Goal: Task Accomplishment & Management: Complete application form

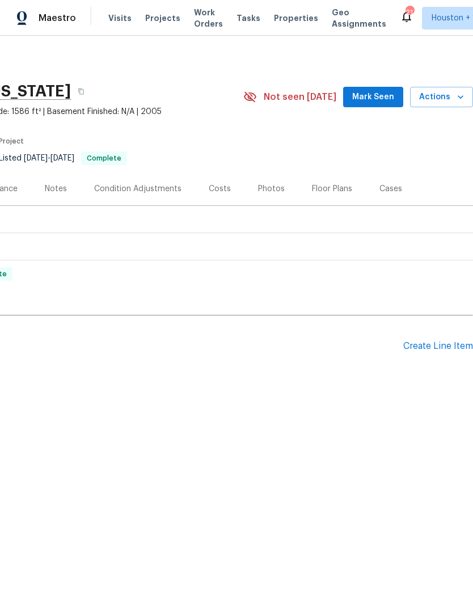
scroll to position [0, 168]
click at [443, 349] on div "Create Line Item" at bounding box center [438, 346] width 70 height 11
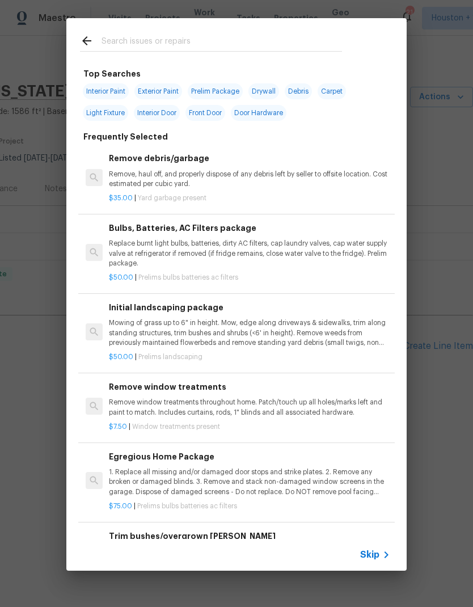
click at [112, 35] on input "text" at bounding box center [222, 42] width 240 height 17
type input "Angle"
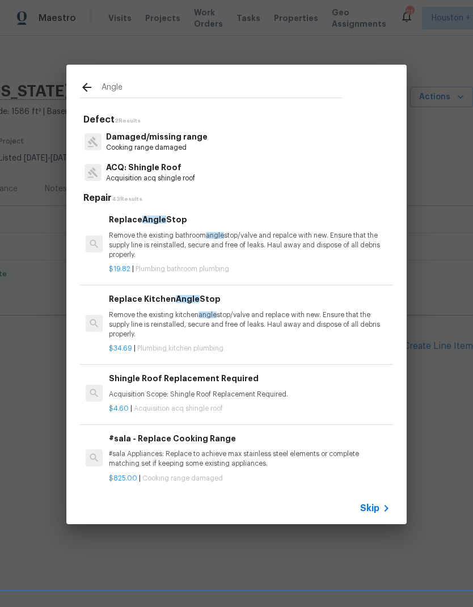
click at [102, 243] on div at bounding box center [94, 243] width 17 height 17
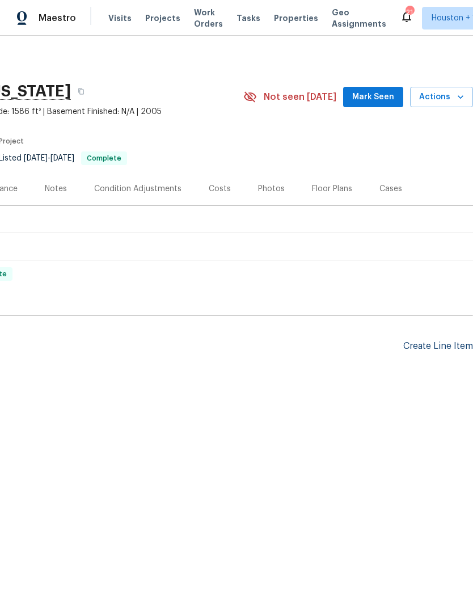
click at [443, 347] on div "Create Line Item" at bounding box center [438, 346] width 70 height 11
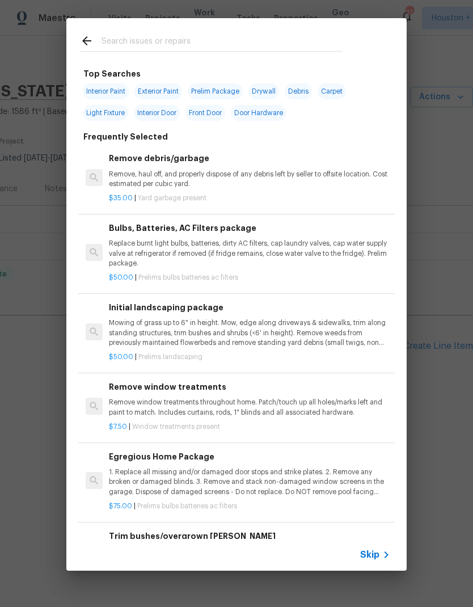
click at [114, 45] on input "text" at bounding box center [222, 42] width 240 height 17
type input "Angle"
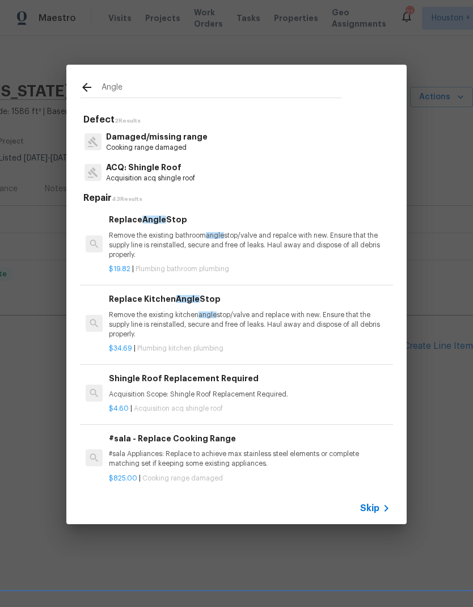
click at [138, 238] on p "Remove the existing bathroom angle stop/valve and repalce with new. Ensure that…" at bounding box center [249, 245] width 281 height 29
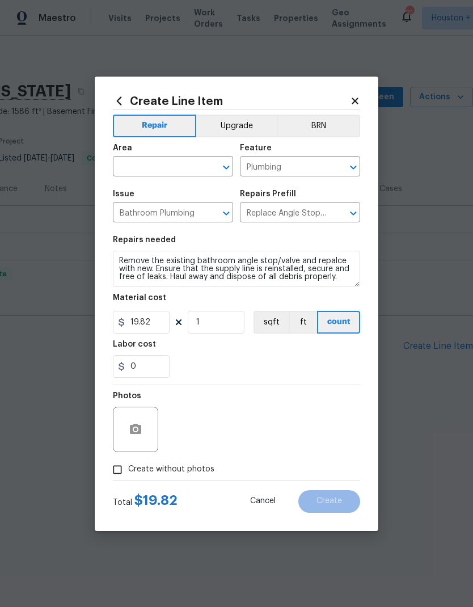
click at [129, 235] on section "Repairs needed Remove the existing bathroom angle stop/valve and repalce with n…" at bounding box center [236, 306] width 247 height 155
click at [122, 259] on textarea "Remove the existing bathroom angle stop/valve and repalce with new. Ensure that…" at bounding box center [236, 269] width 247 height 36
click at [121, 259] on textarea "Remove the existing bathroom angle stop/valve and repalce with new. Ensure that…" at bounding box center [236, 269] width 247 height 36
click at [122, 260] on textarea "Remove the existing bathroom angle stop/valve and repalce with new. Ensure that…" at bounding box center [236, 269] width 247 height 36
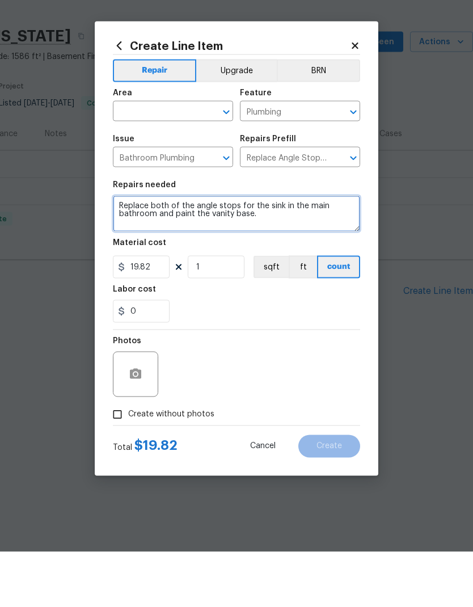
type textarea "Replace both of the angle stops for the sink in the main bathroom and paint the…"
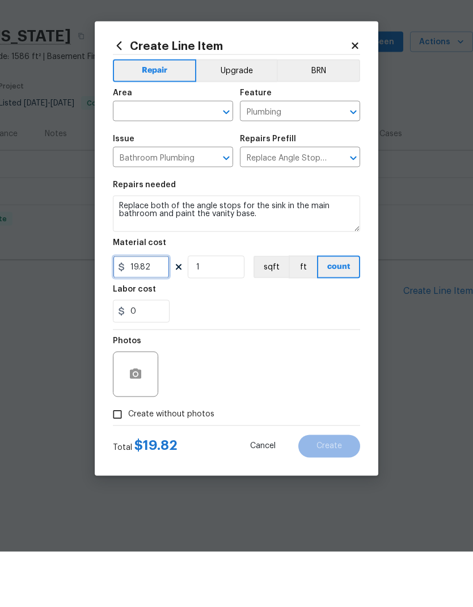
click at [139, 311] on input "19.82" at bounding box center [141, 322] width 57 height 23
click at [138, 311] on input "19.82" at bounding box center [141, 322] width 57 height 23
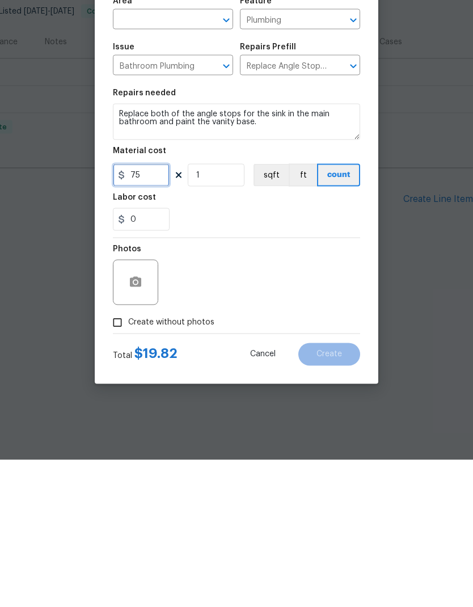
type input "75"
click at [113, 459] on input "Create without photos" at bounding box center [118, 470] width 22 height 22
checkbox input "true"
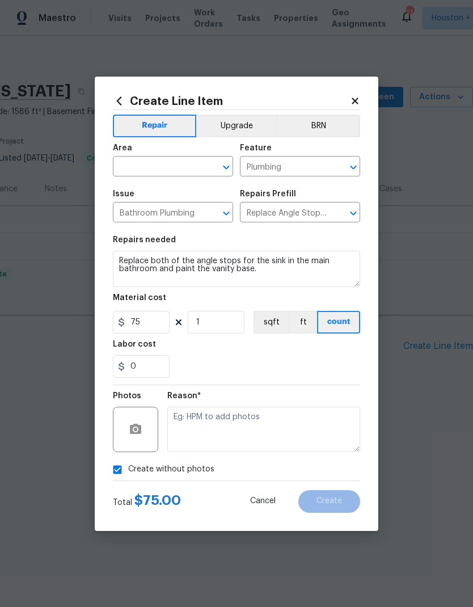
click at [317, 429] on textarea at bounding box center [263, 429] width 193 height 45
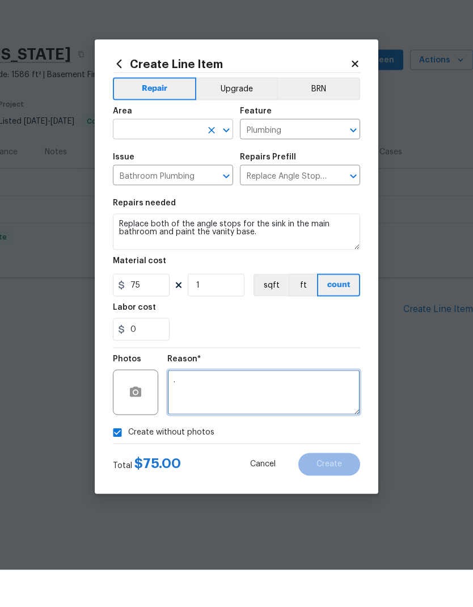
type textarea "."
click at [123, 159] on input "text" at bounding box center [157, 168] width 88 height 18
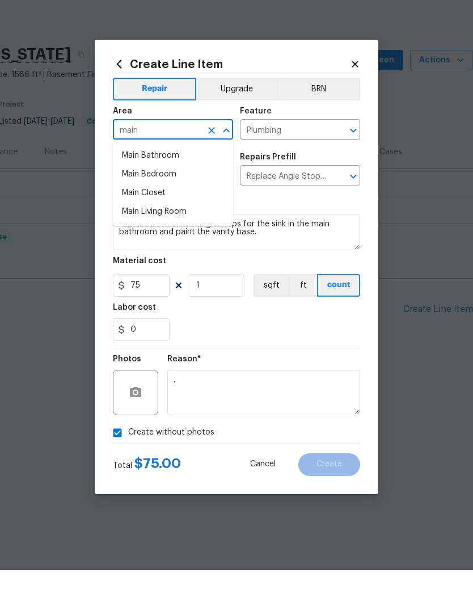
click at [126, 183] on li "Main Bathroom" at bounding box center [173, 192] width 120 height 19
type input "Main Bathroom"
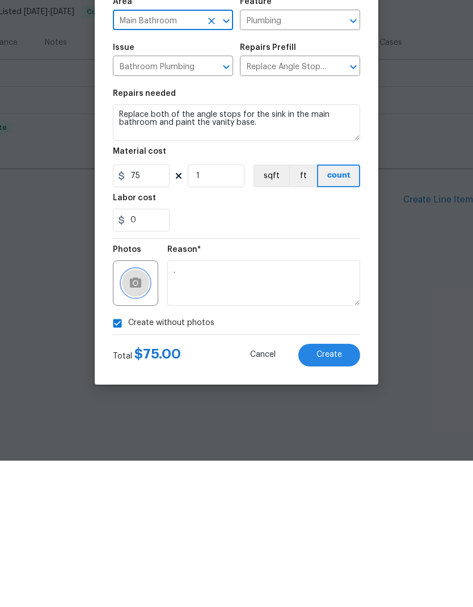
click at [128, 416] on button "button" at bounding box center [135, 429] width 27 height 27
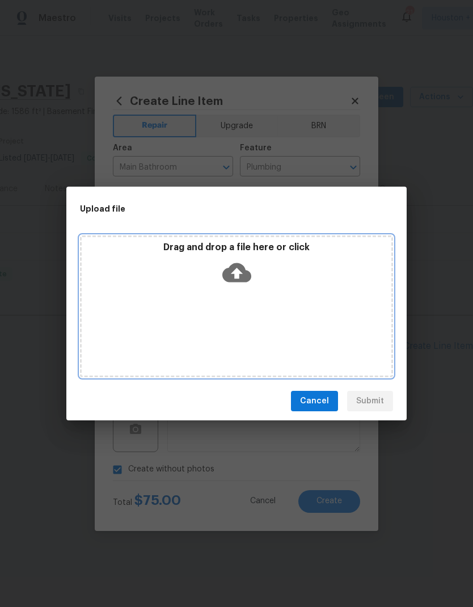
click at [237, 273] on icon at bounding box center [236, 272] width 29 height 29
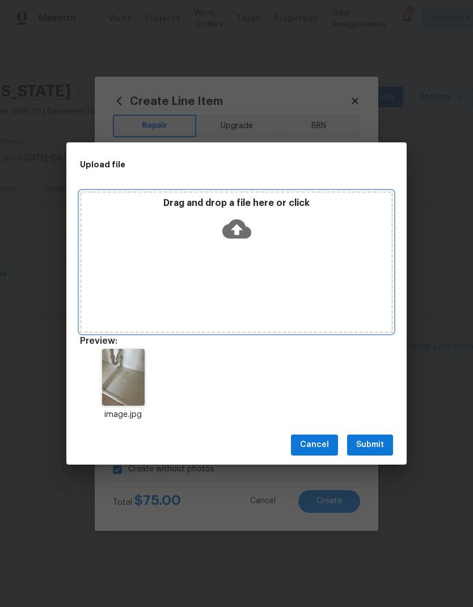
click at [237, 225] on icon at bounding box center [236, 228] width 29 height 29
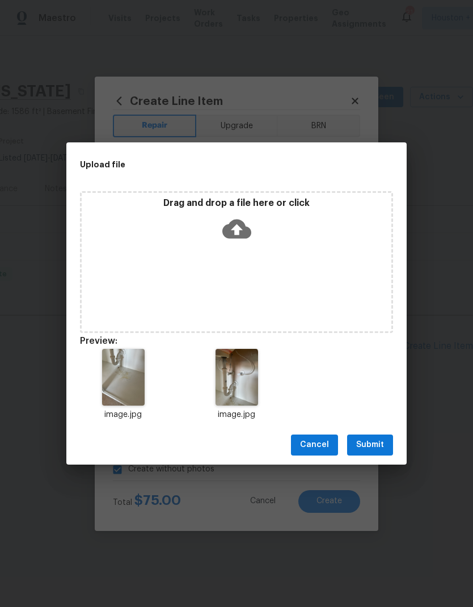
click at [374, 444] on span "Submit" at bounding box center [370, 445] width 28 height 14
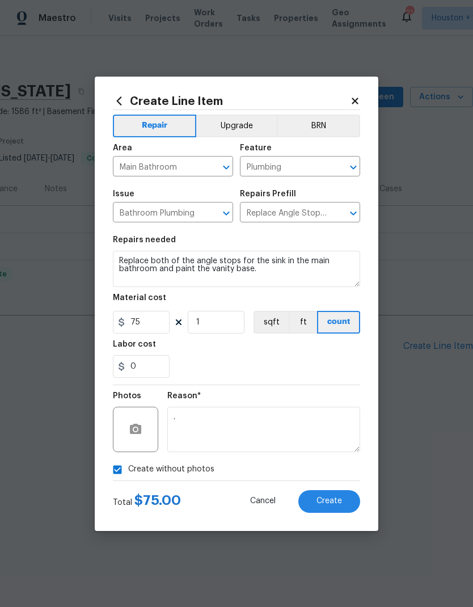
click at [332, 433] on textarea "." at bounding box center [263, 429] width 193 height 45
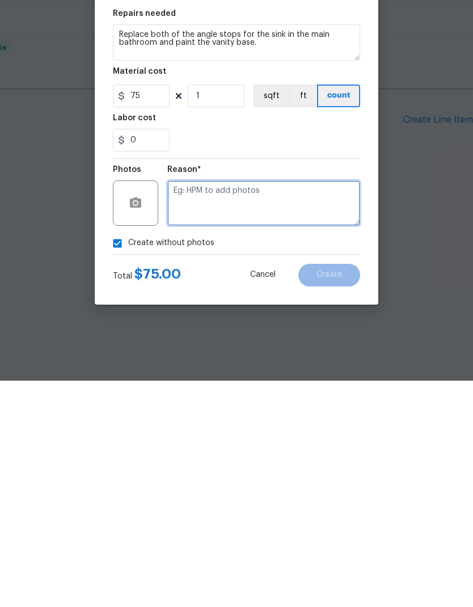
click at [326, 407] on textarea at bounding box center [263, 429] width 193 height 45
checkbox input "false"
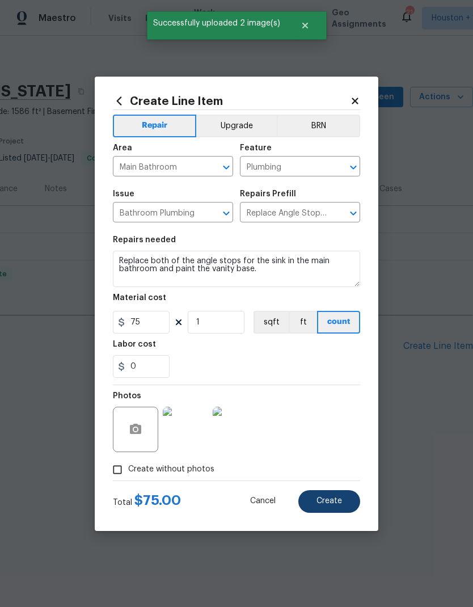
click at [339, 503] on span "Create" at bounding box center [329, 501] width 26 height 9
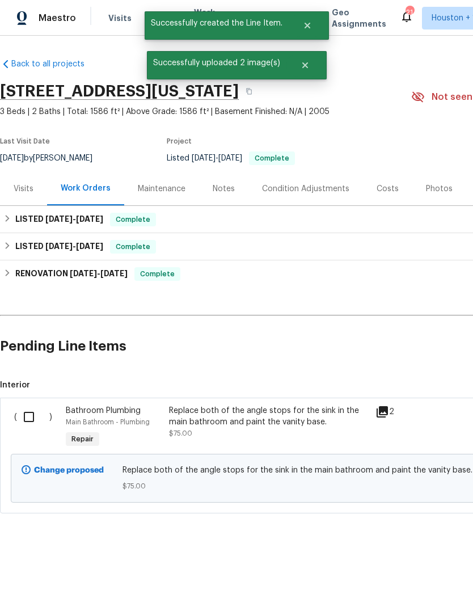
scroll to position [0, 0]
click at [24, 417] on input "checkbox" at bounding box center [33, 417] width 32 height 24
checkbox input "true"
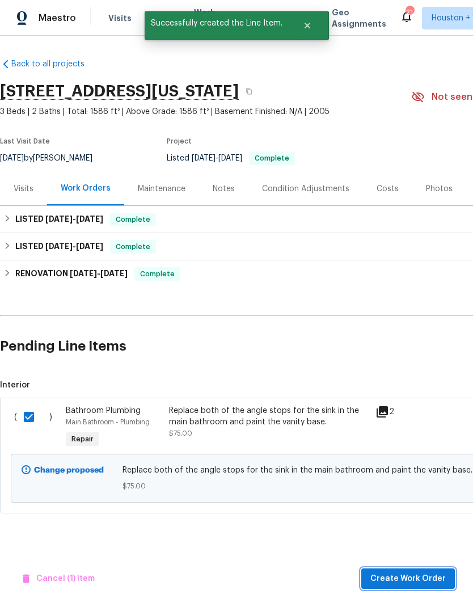
click at [427, 584] on span "Create Work Order" at bounding box center [407, 579] width 75 height 14
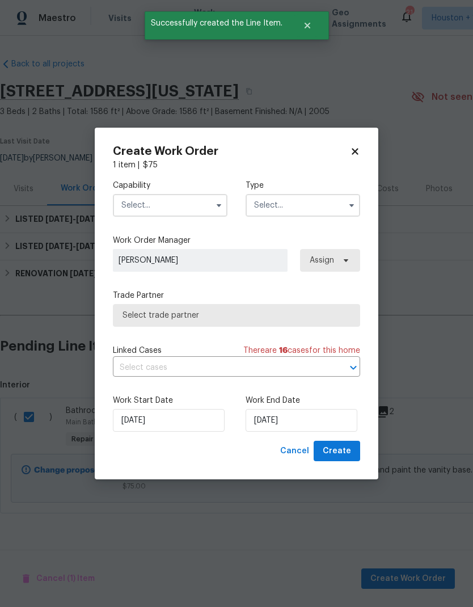
click at [120, 206] on input "text" at bounding box center [170, 205] width 115 height 23
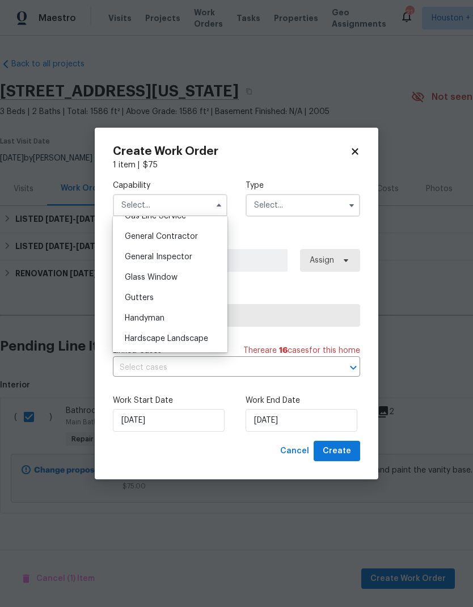
scroll to position [537, 0]
click at [125, 230] on span "General Contractor" at bounding box center [161, 234] width 73 height 8
type input "General Contractor"
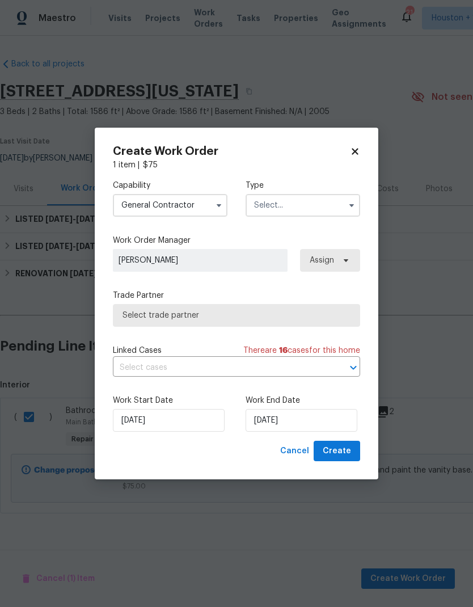
click at [320, 197] on input "text" at bounding box center [303, 205] width 115 height 23
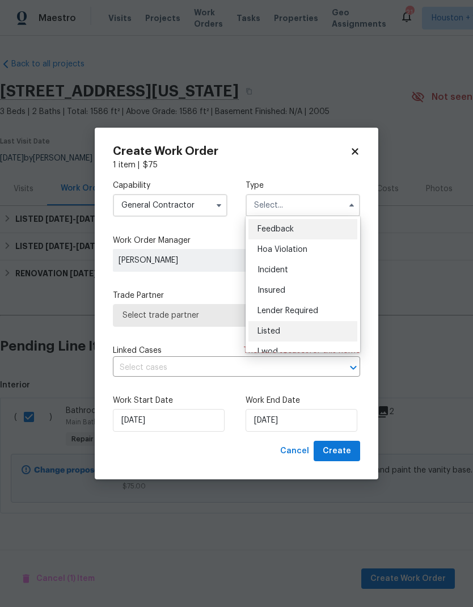
click at [328, 329] on div "Listed" at bounding box center [302, 331] width 109 height 20
type input "Listed"
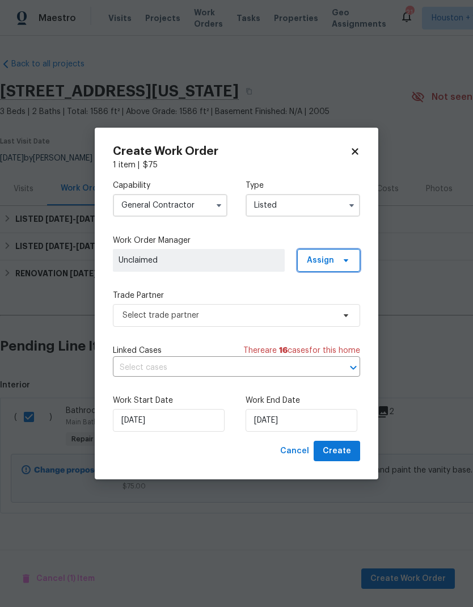
click at [341, 258] on span at bounding box center [344, 260] width 12 height 9
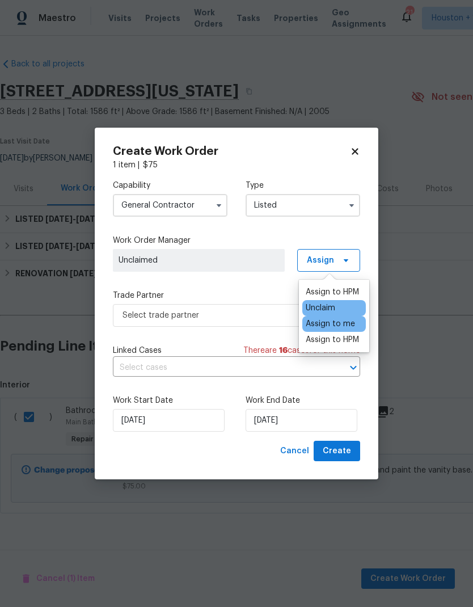
click at [353, 323] on div "Assign to me" at bounding box center [330, 323] width 49 height 11
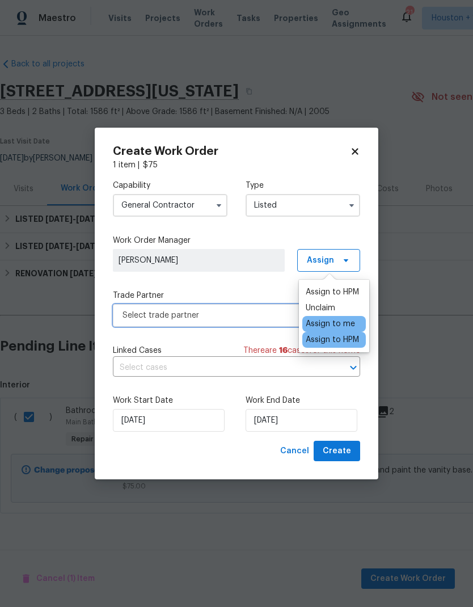
click at [246, 314] on span "Select trade partner" at bounding box center [229, 315] width 212 height 11
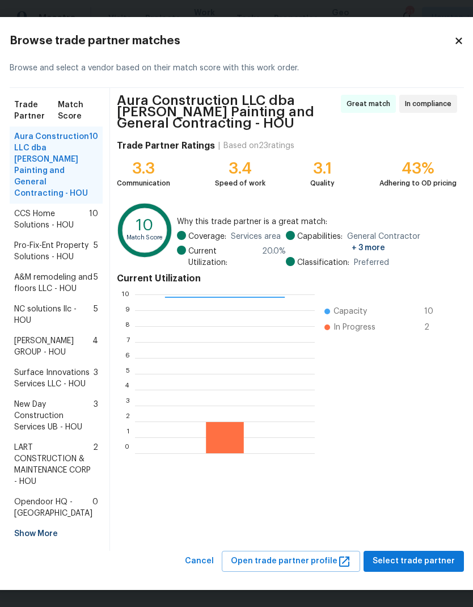
scroll to position [98, 0]
click at [421, 568] on span "Select trade partner" at bounding box center [414, 561] width 82 height 14
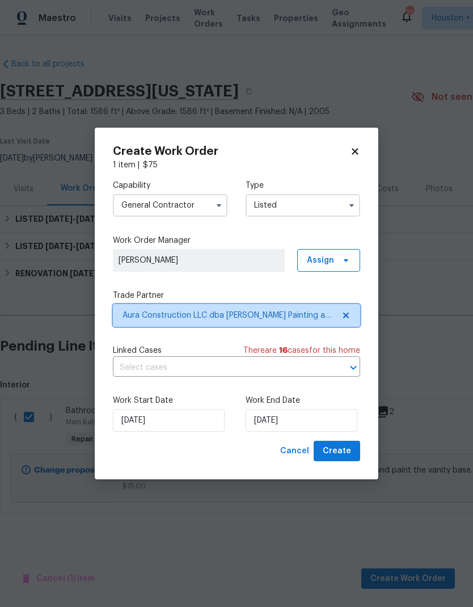
scroll to position [0, 0]
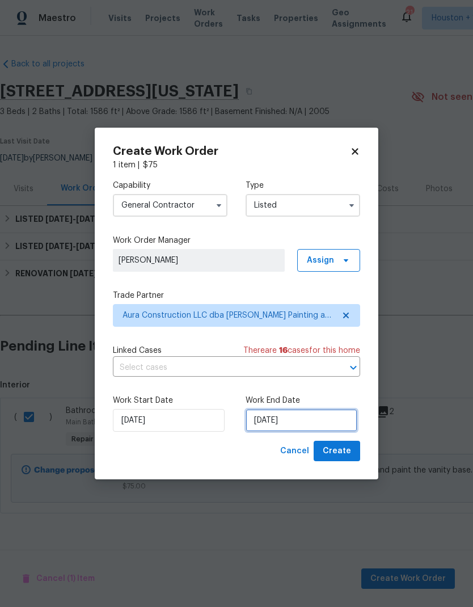
click at [341, 414] on input "[DATE]" at bounding box center [302, 420] width 112 height 23
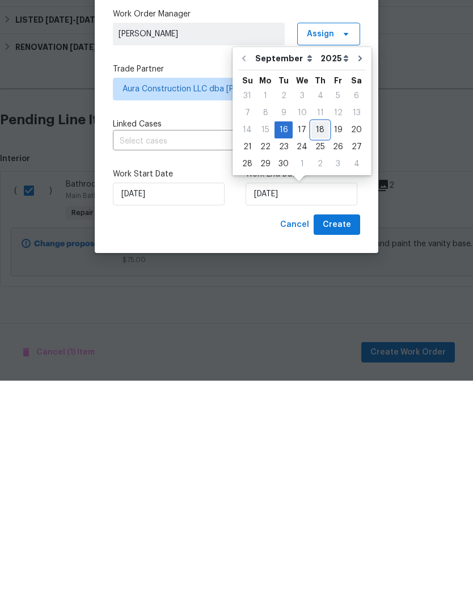
click at [323, 348] on div "18" at bounding box center [320, 356] width 18 height 16
type input "[DATE]"
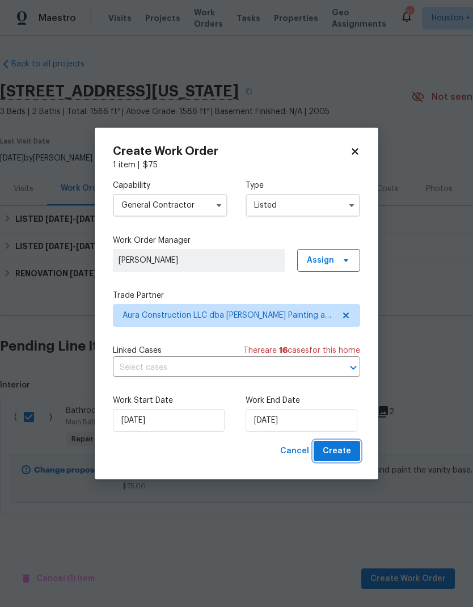
click at [349, 454] on span "Create" at bounding box center [337, 451] width 28 height 14
checkbox input "false"
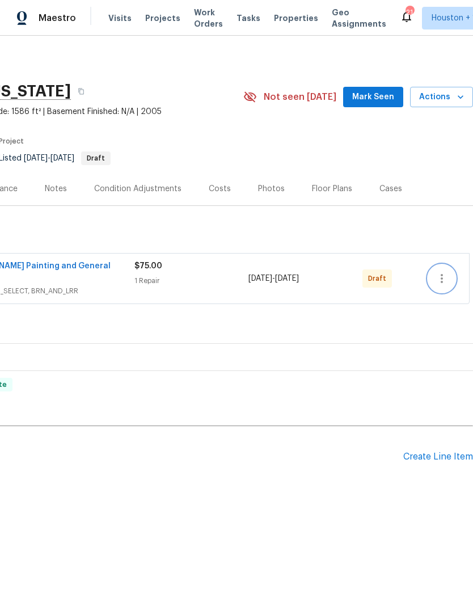
click at [444, 276] on icon "button" at bounding box center [442, 279] width 14 height 14
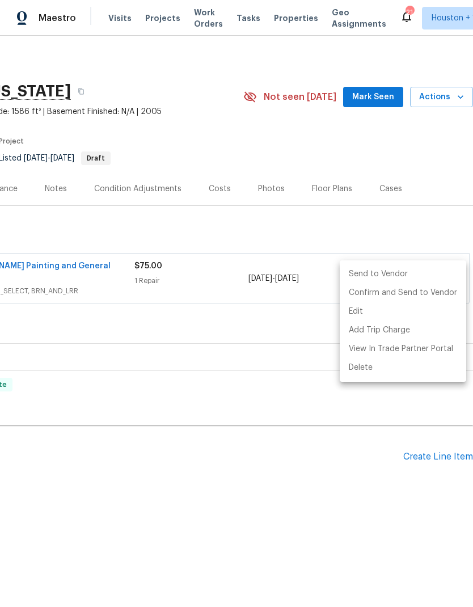
click at [407, 278] on li "Send to Vendor" at bounding box center [403, 274] width 126 height 19
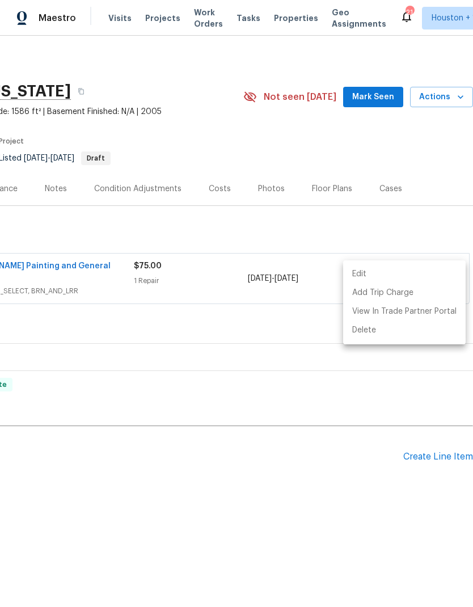
click at [306, 521] on div at bounding box center [236, 303] width 473 height 607
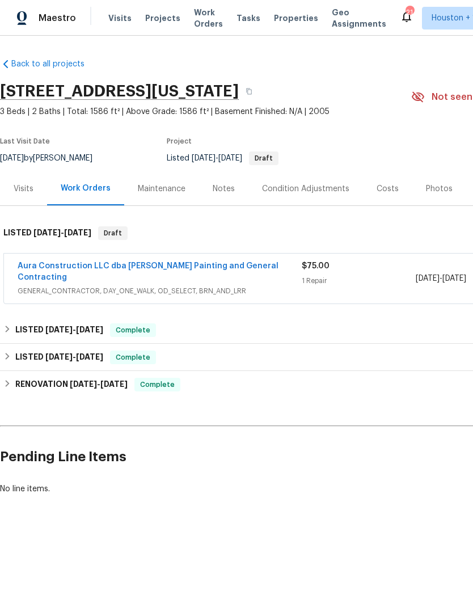
scroll to position [0, 0]
click at [69, 267] on link "Aura Construction LLC dba [PERSON_NAME] Painting and General Contracting" at bounding box center [148, 271] width 261 height 19
